Goal: Task Accomplishment & Management: Manage account settings

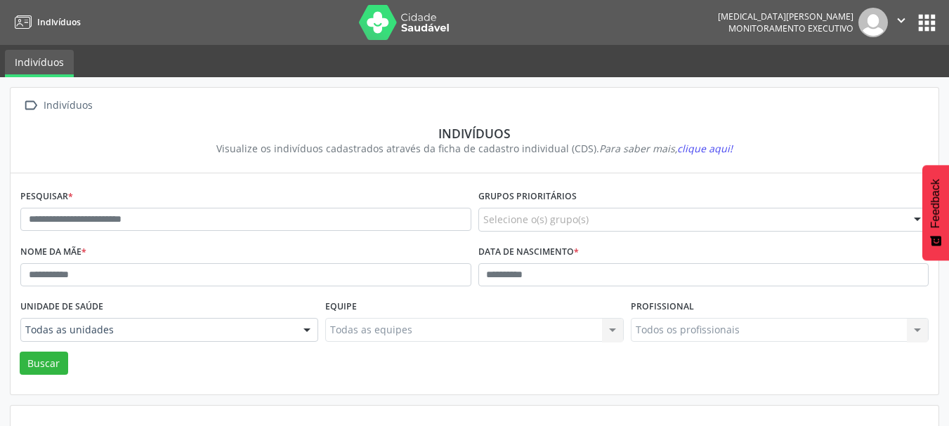
click at [905, 18] on icon "" at bounding box center [900, 20] width 15 height 15
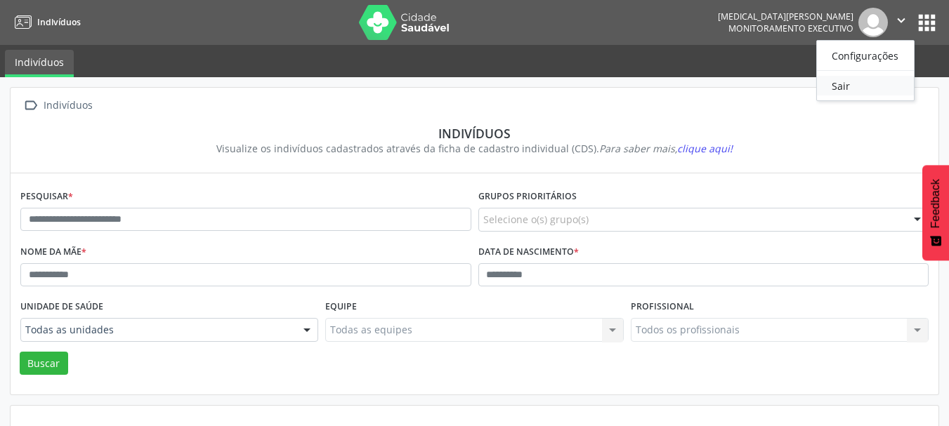
click at [874, 93] on link "Sair" at bounding box center [865, 86] width 97 height 20
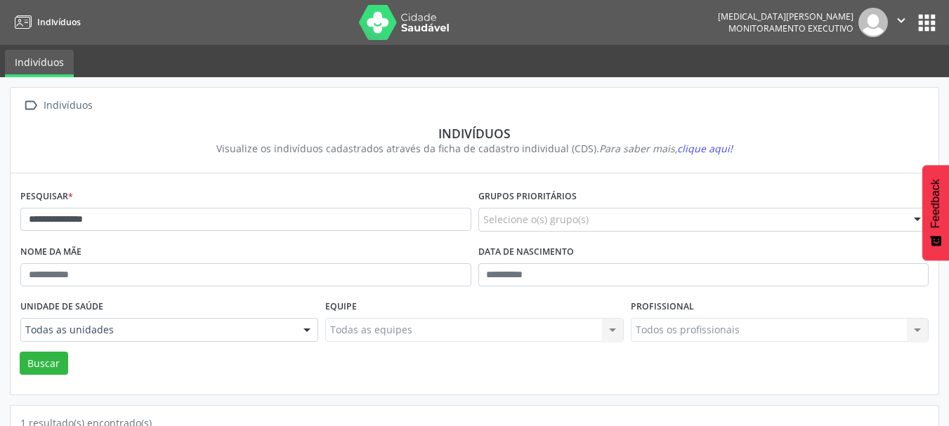
click at [907, 13] on icon "" at bounding box center [900, 20] width 15 height 15
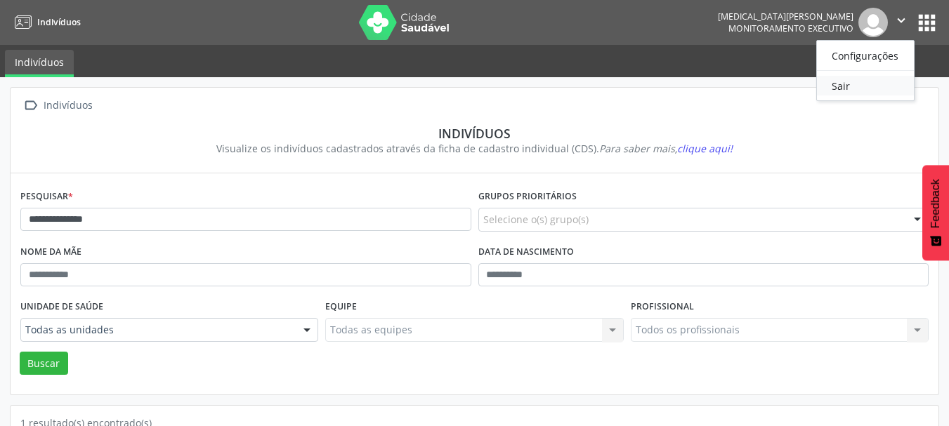
click at [844, 85] on link "Sair" at bounding box center [865, 86] width 97 height 20
